Goal: Task Accomplishment & Management: Use online tool/utility

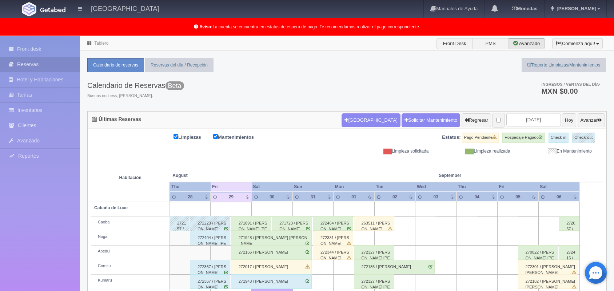
scroll to position [101, 0]
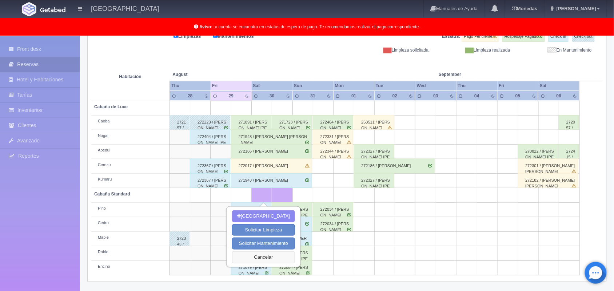
click at [259, 255] on button "Cancelar" at bounding box center [263, 258] width 63 height 12
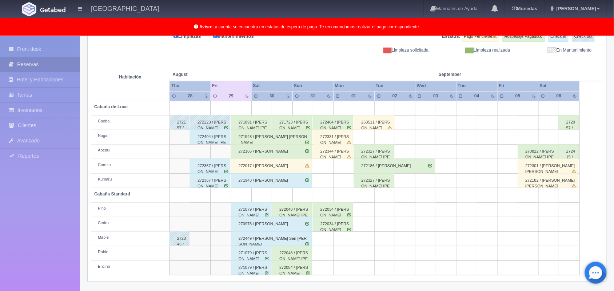
click at [258, 119] on div "271891 / [PERSON_NAME] [PERSON_NAME] Conde" at bounding box center [251, 122] width 40 height 15
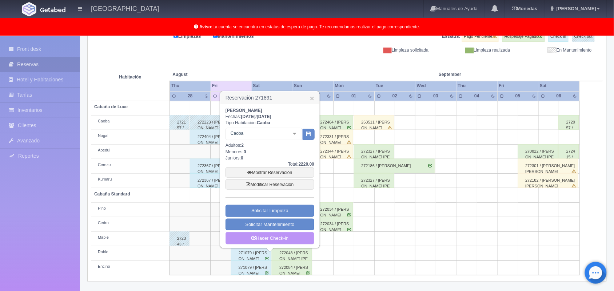
click at [265, 236] on link "Hacer Check-in" at bounding box center [269, 238] width 89 height 12
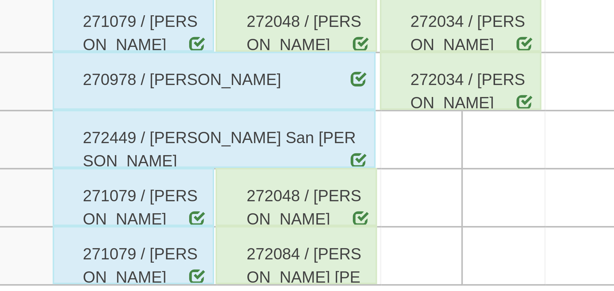
scroll to position [101, 0]
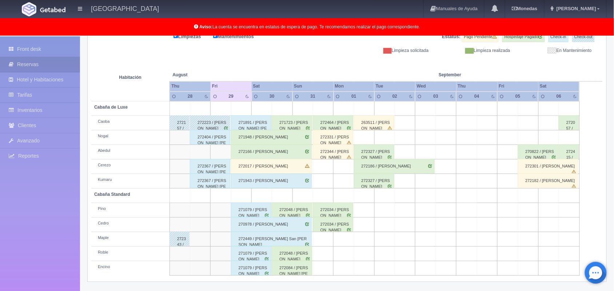
click at [275, 187] on div "271943 / [PERSON_NAME]" at bounding box center [271, 181] width 81 height 15
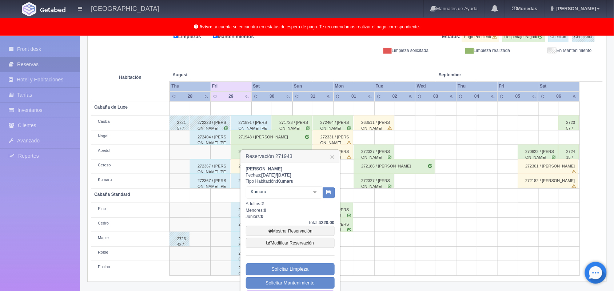
scroll to position [121, 0]
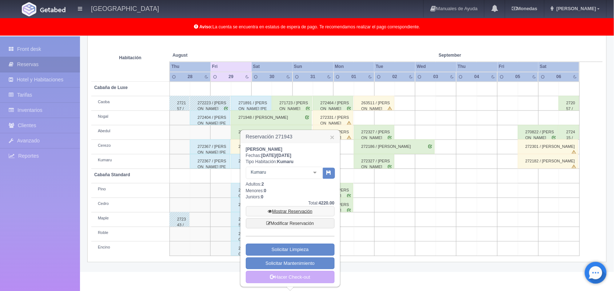
click at [296, 211] on link "Mostrar Reservación" at bounding box center [290, 212] width 89 height 10
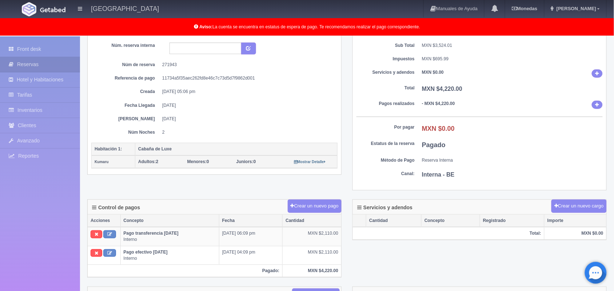
scroll to position [61, 0]
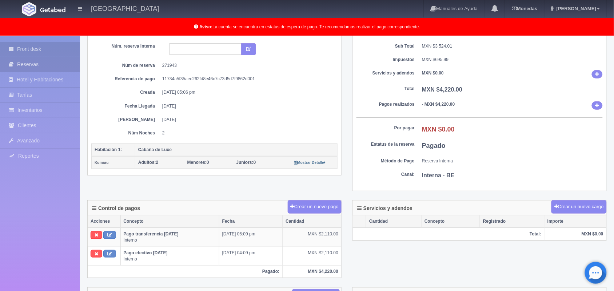
click at [47, 51] on link "Front desk" at bounding box center [40, 49] width 80 height 15
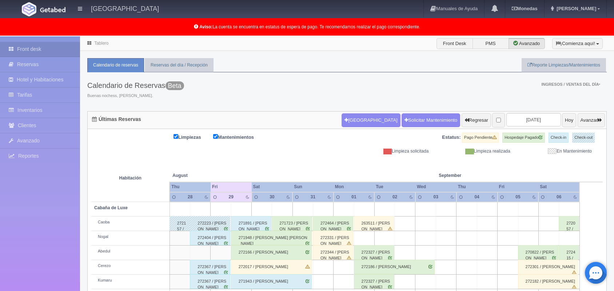
scroll to position [101, 0]
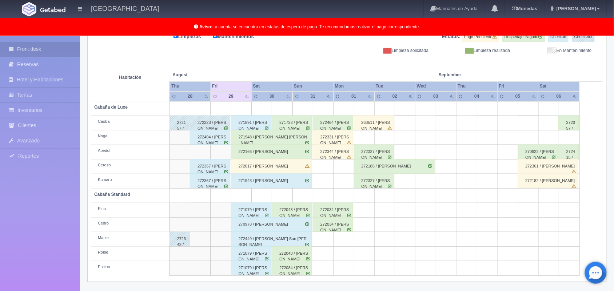
click at [339, 121] on div "272464 / [PERSON_NAME]" at bounding box center [333, 123] width 40 height 15
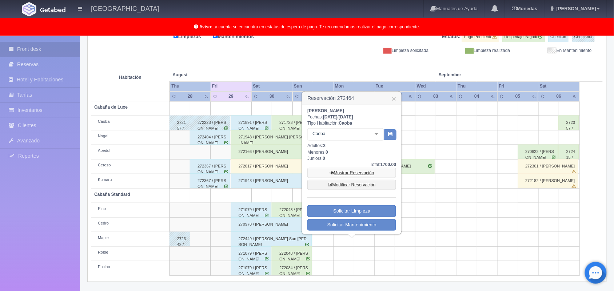
click at [362, 175] on link "Mostrar Reservación" at bounding box center [351, 173] width 89 height 10
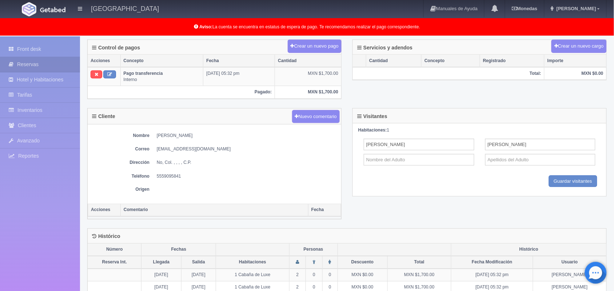
scroll to position [222, 0]
click at [31, 49] on link "Front desk" at bounding box center [40, 49] width 80 height 15
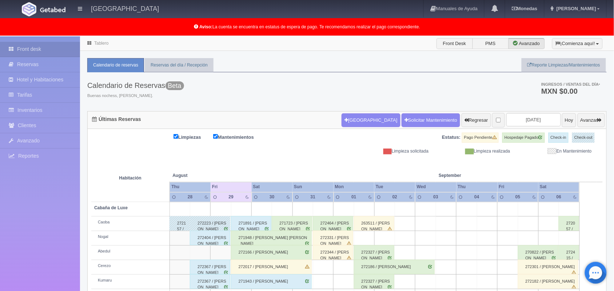
scroll to position [101, 0]
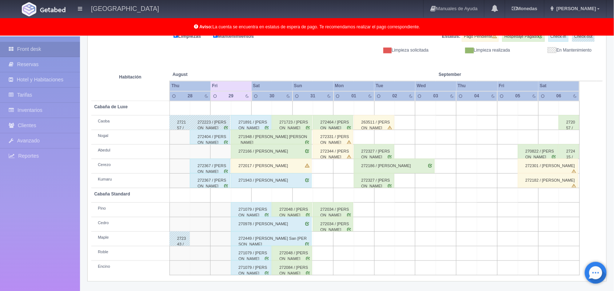
click at [296, 138] on div "271948 / [PERSON_NAME] [PERSON_NAME]" at bounding box center [271, 137] width 81 height 15
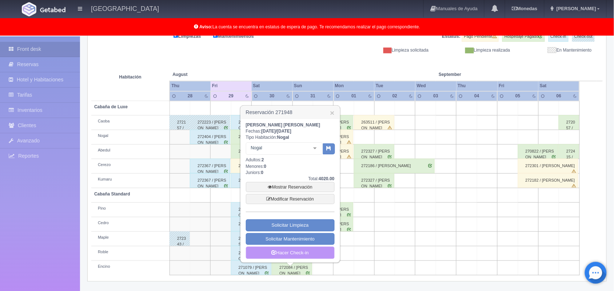
click at [304, 255] on link "Hacer Check-in" at bounding box center [290, 253] width 89 height 12
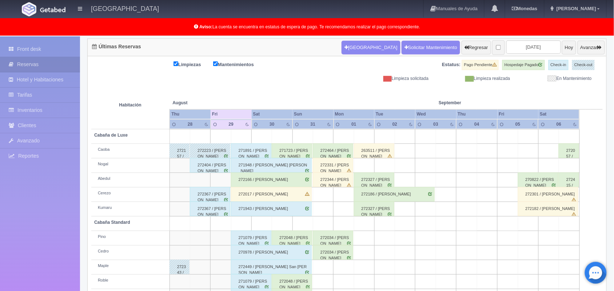
scroll to position [101, 0]
